Goal: Find specific page/section: Find specific page/section

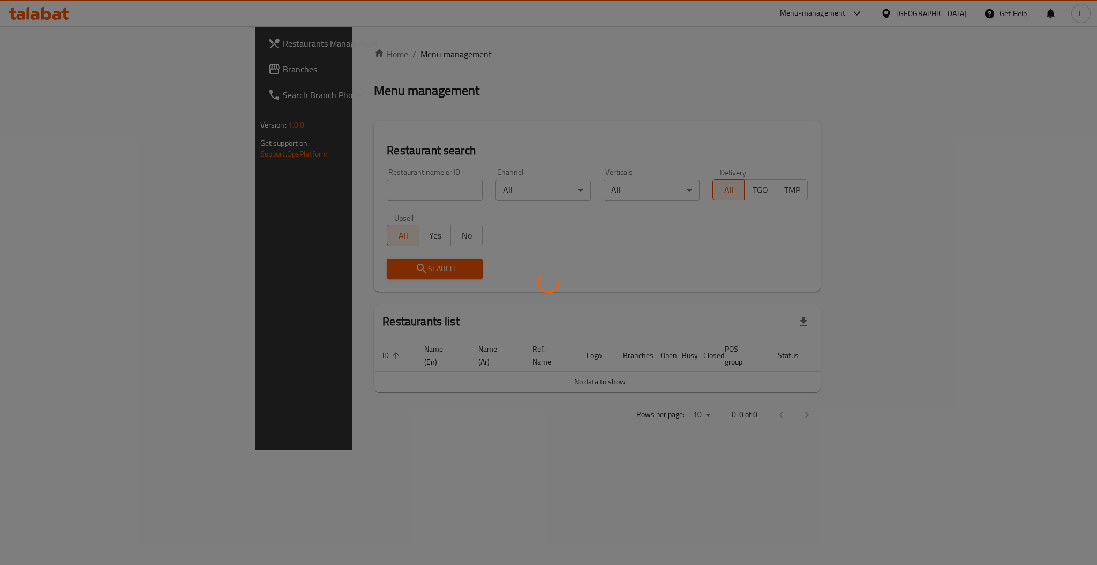
click at [457, 116] on div at bounding box center [548, 282] width 1097 height 565
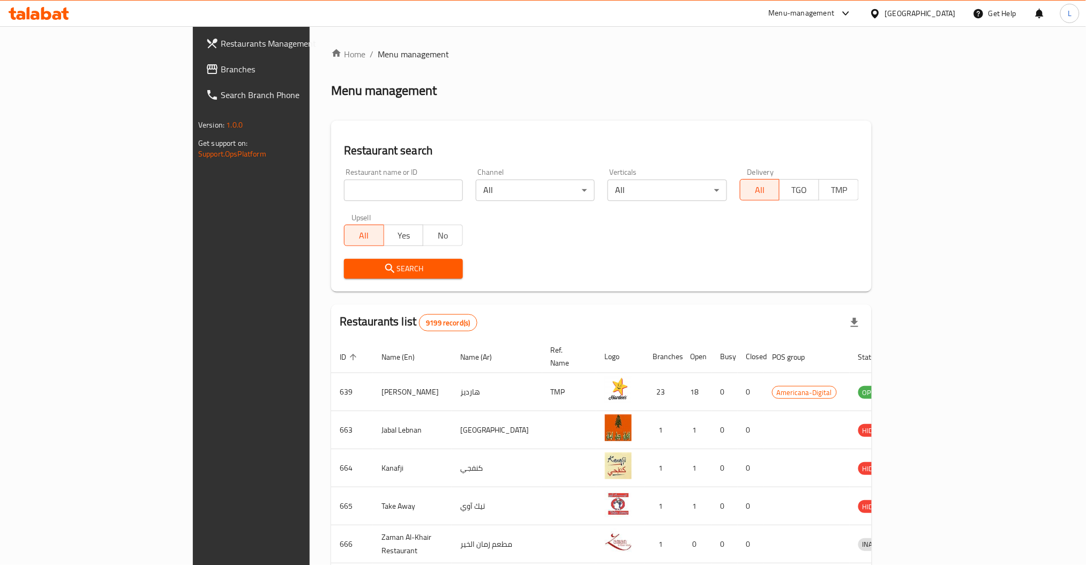
click at [480, 107] on div "Home / Menu management Menu management Restaurant search Restaurant name or ID …" at bounding box center [601, 419] width 541 height 742
click at [344, 189] on input "search" at bounding box center [403, 190] width 119 height 21
type input "the hub"
click button "Search" at bounding box center [403, 269] width 119 height 20
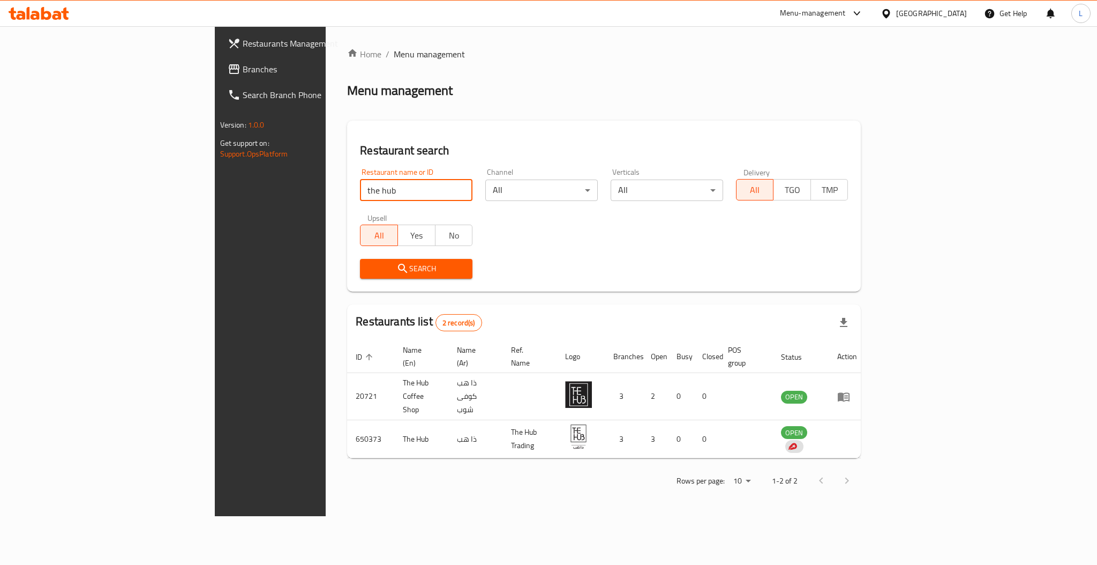
click at [345, 515] on div "Home / Menu management Menu management Restaurant search Restaurant name or ID …" at bounding box center [604, 271] width 557 height 490
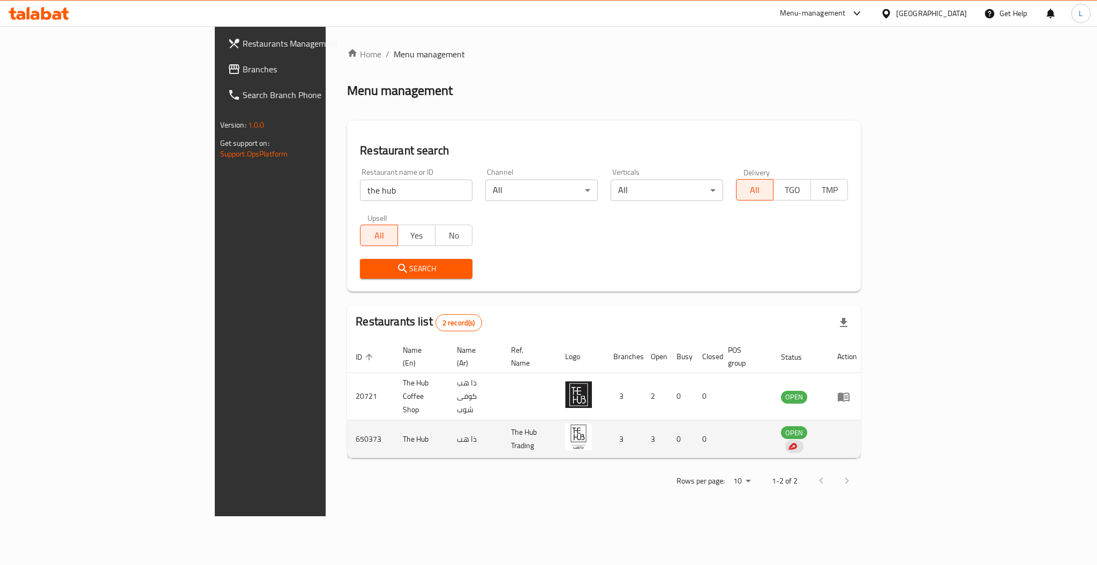
click at [394, 420] on td "The Hub" at bounding box center [421, 439] width 54 height 38
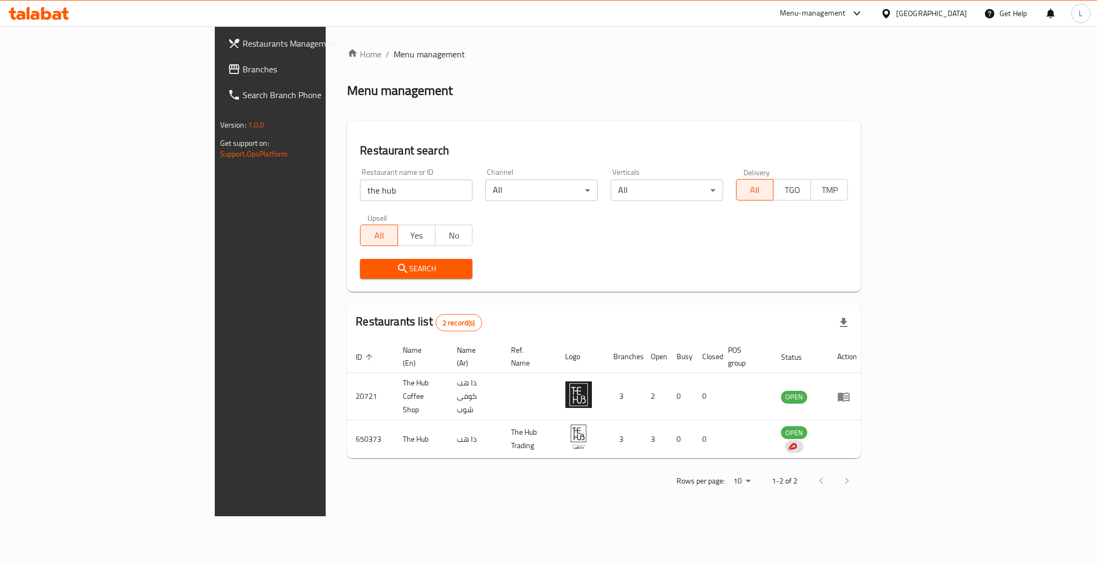
click at [435, 479] on div "Home / Menu management Menu management Restaurant search Restaurant name or ID …" at bounding box center [604, 271] width 557 height 490
click at [662, 233] on div "Restaurant name or ID the hub Restaurant name or ID Channel All ​ Verticals All…" at bounding box center [604, 223] width 501 height 123
click at [573, 252] on div "Search" at bounding box center [604, 268] width 501 height 33
click at [572, 252] on div "Search" at bounding box center [604, 268] width 501 height 33
click at [570, 516] on div "Home / Menu management Menu management Restaurant search Restaurant name or ID …" at bounding box center [604, 271] width 557 height 490
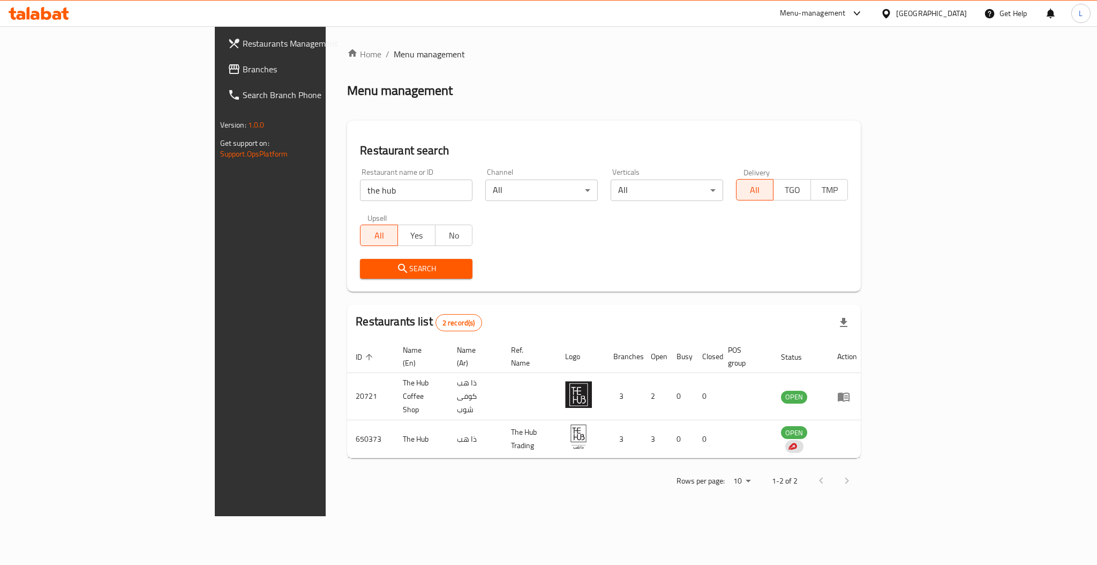
click at [562, 241] on div "Restaurant name or ID the hub Restaurant name or ID Channel All ​ Verticals All…" at bounding box center [604, 223] width 501 height 123
click at [622, 186] on body "​ Menu-management [GEOGRAPHIC_DATA] Get Help L Restaurants Management Branches …" at bounding box center [548, 295] width 1097 height 539
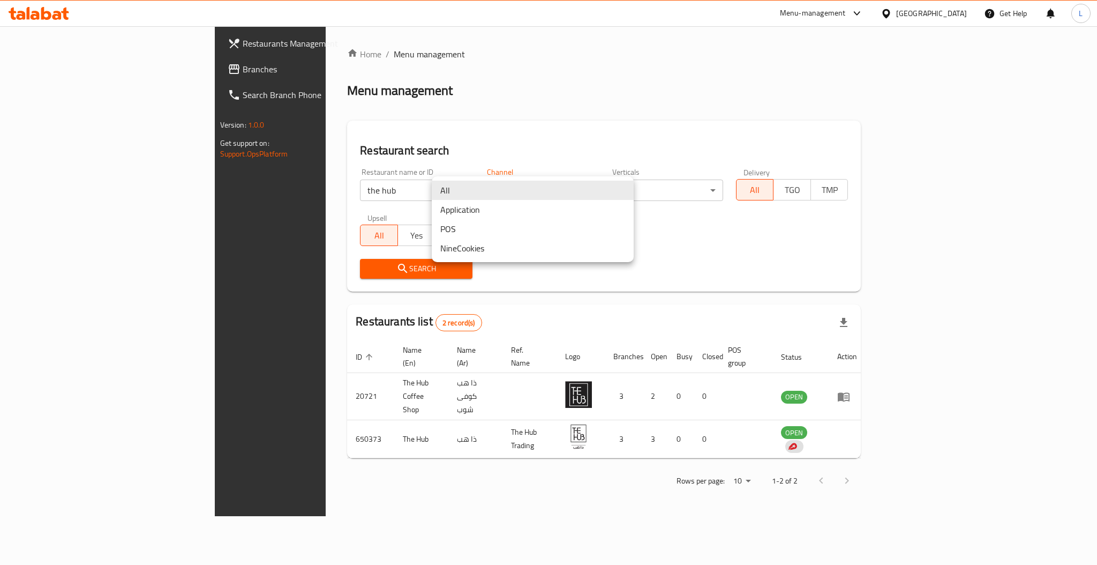
click at [748, 236] on div at bounding box center [548, 282] width 1097 height 565
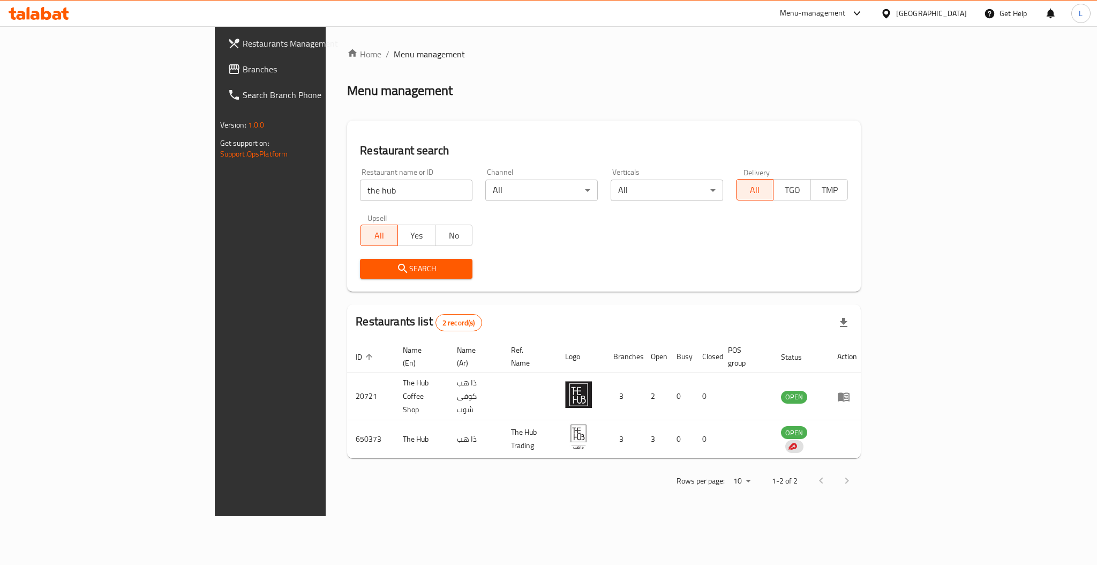
click at [724, 236] on div "Restaurant name or ID the hub Restaurant name or ID Channel All ​ Verticals All…" at bounding box center [604, 223] width 501 height 123
click at [635, 112] on div "Home / Menu management Menu management Restaurant search Restaurant name or ID …" at bounding box center [604, 271] width 514 height 447
